Goal: Find specific page/section: Find specific page/section

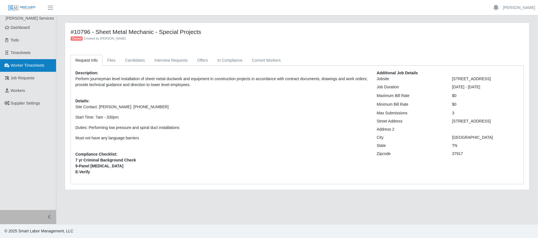
click at [27, 66] on span "Worker Timesheets" at bounding box center [28, 65] width 34 height 4
